Goal: Navigation & Orientation: Go to known website

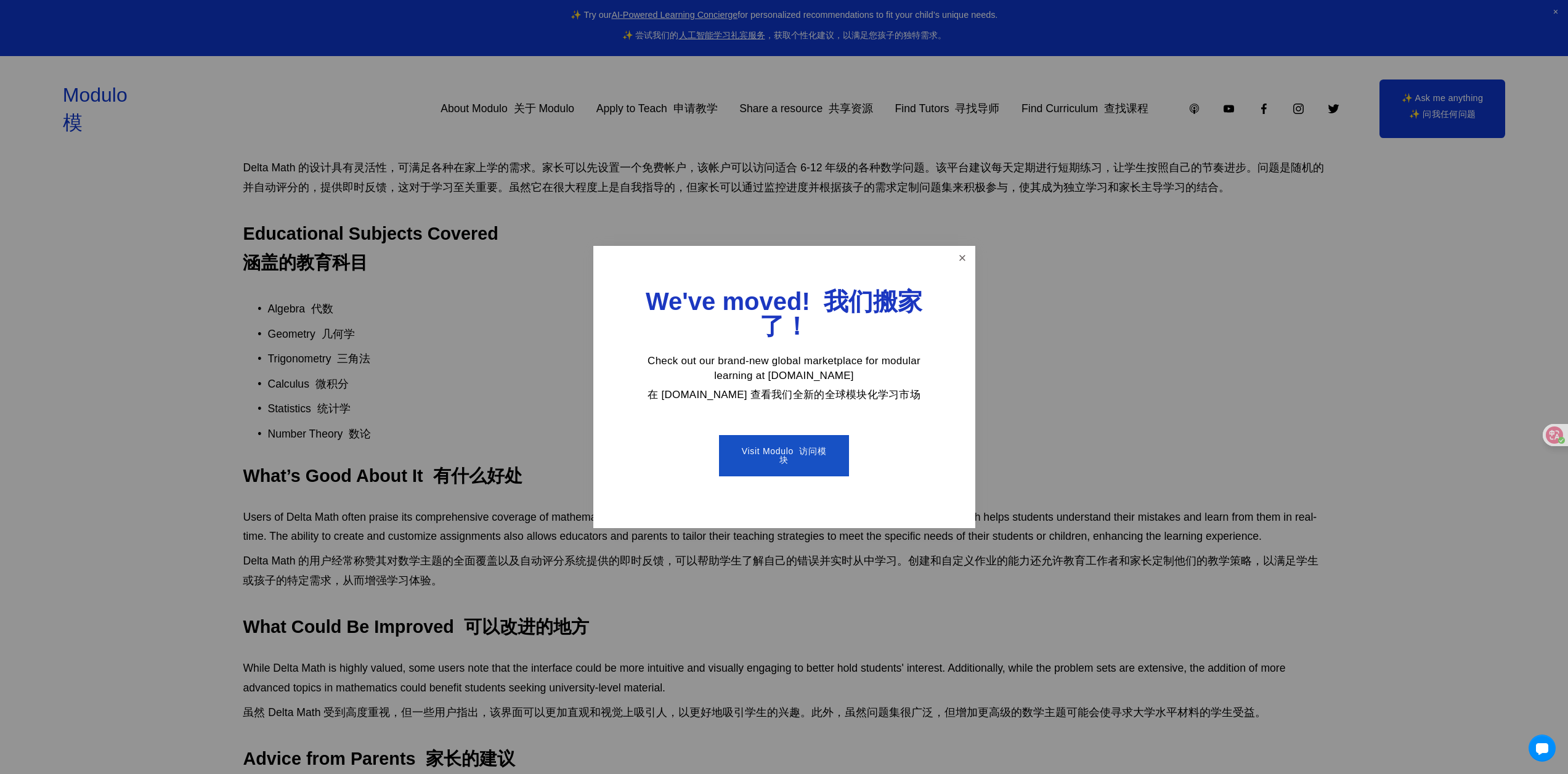
click at [719, 398] on font "在 [DOMAIN_NAME] 查看我们全新的全球模块化学习市场" at bounding box center [784, 394] width 273 height 12
click at [677, 396] on font "在 [DOMAIN_NAME] 查看我们全新的全球模块化学习市场" at bounding box center [784, 394] width 273 height 12
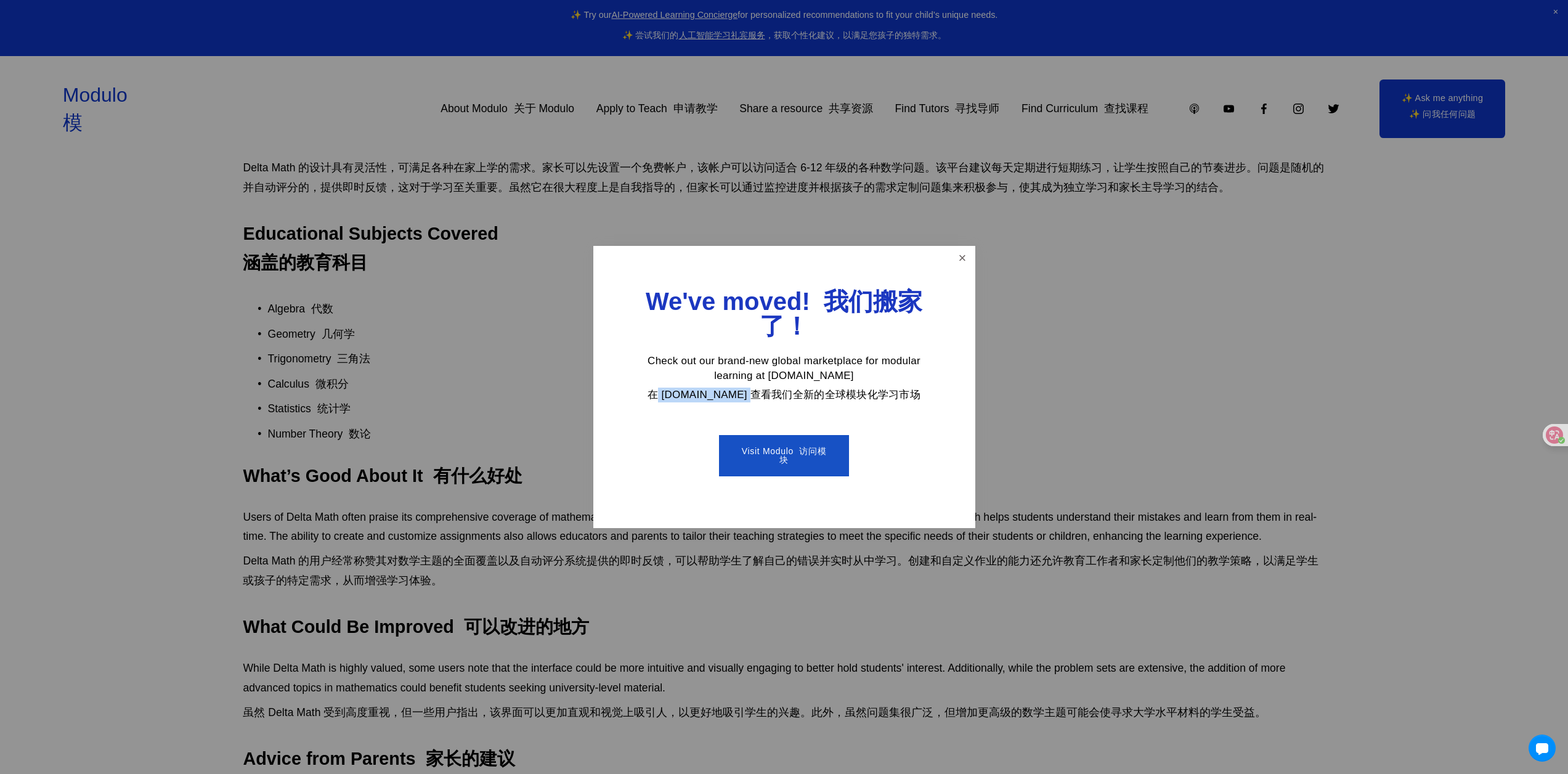
drag, startPoint x: 665, startPoint y: 394, endPoint x: 740, endPoint y: 395, distance: 75.0
click at [740, 395] on font "在 [DOMAIN_NAME] 查看我们全新的全球模块化学习市场" at bounding box center [784, 394] width 273 height 12
copy font "[DOMAIN_NAME]"
